Goal: Task Accomplishment & Management: Use online tool/utility

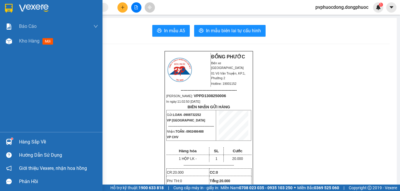
click at [7, 41] on img at bounding box center [9, 41] width 6 height 6
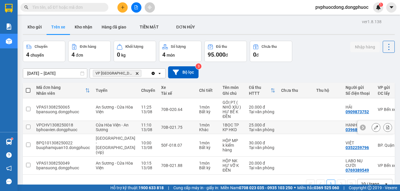
scroll to position [27, 0]
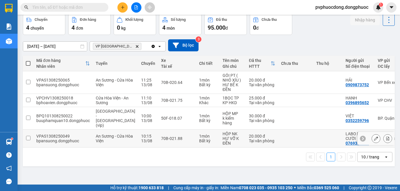
click at [177, 139] on td "70B-021.88" at bounding box center [177, 138] width 38 height 18
checkbox input "true"
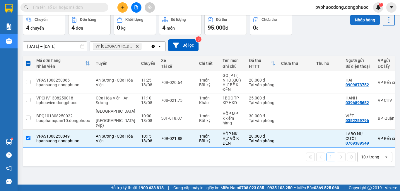
click at [352, 19] on button "Nhập hàng" at bounding box center [365, 20] width 30 height 11
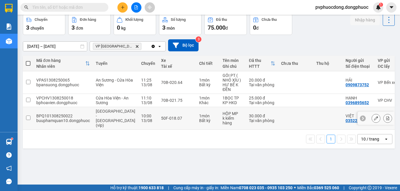
scroll to position [0, 0]
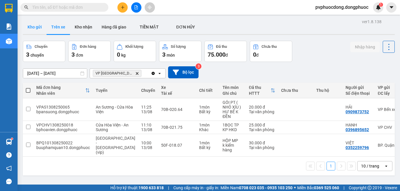
click at [33, 23] on button "Kho gửi" at bounding box center [35, 27] width 24 height 14
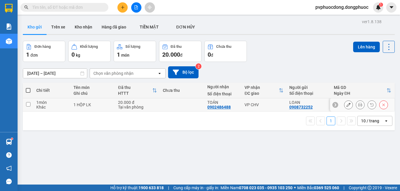
click at [95, 104] on div "1 HỘP LK" at bounding box center [93, 104] width 39 height 5
checkbox input "true"
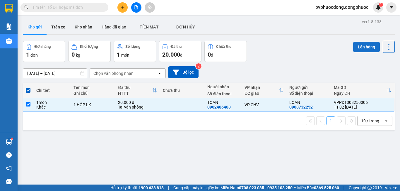
click at [361, 50] on button "Lên hàng" at bounding box center [366, 47] width 27 height 11
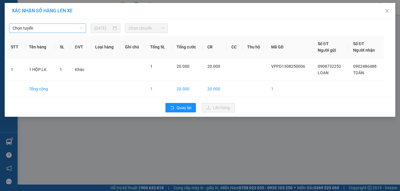
click at [40, 30] on span "Chọn tuyến" at bounding box center [48, 28] width 70 height 9
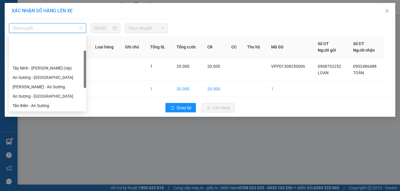
scroll to position [59, 0]
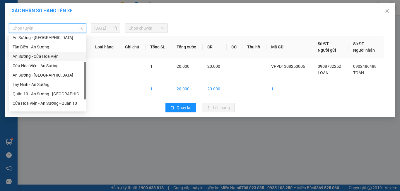
click at [29, 57] on div "An Sương - Cửa Hòa Viện" at bounding box center [48, 56] width 70 height 6
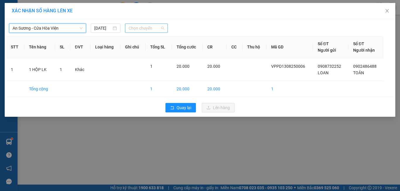
click at [152, 27] on span "Chọn chuyến" at bounding box center [147, 28] width 36 height 9
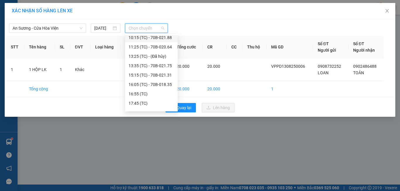
click at [168, 37] on div "10:15 (TC) - 70B-021.88" at bounding box center [152, 37] width 46 height 6
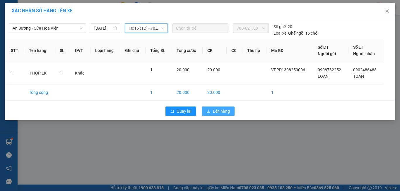
click at [226, 113] on span "Lên hàng" at bounding box center [221, 111] width 17 height 6
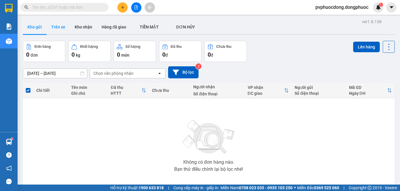
click at [56, 29] on button "Trên xe" at bounding box center [58, 27] width 23 height 14
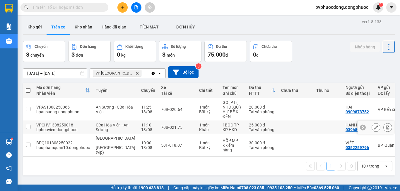
click at [171, 129] on div "70B-021.75" at bounding box center [177, 127] width 32 height 5
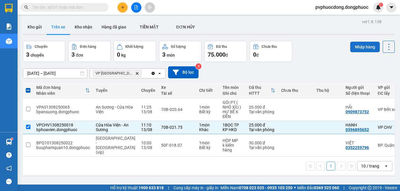
click at [364, 46] on button "Nhập hàng" at bounding box center [365, 47] width 30 height 11
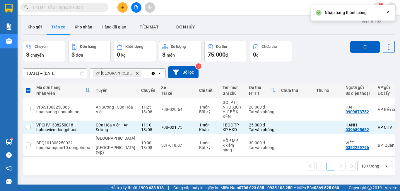
checkbox input "false"
